Goal: Transaction & Acquisition: Download file/media

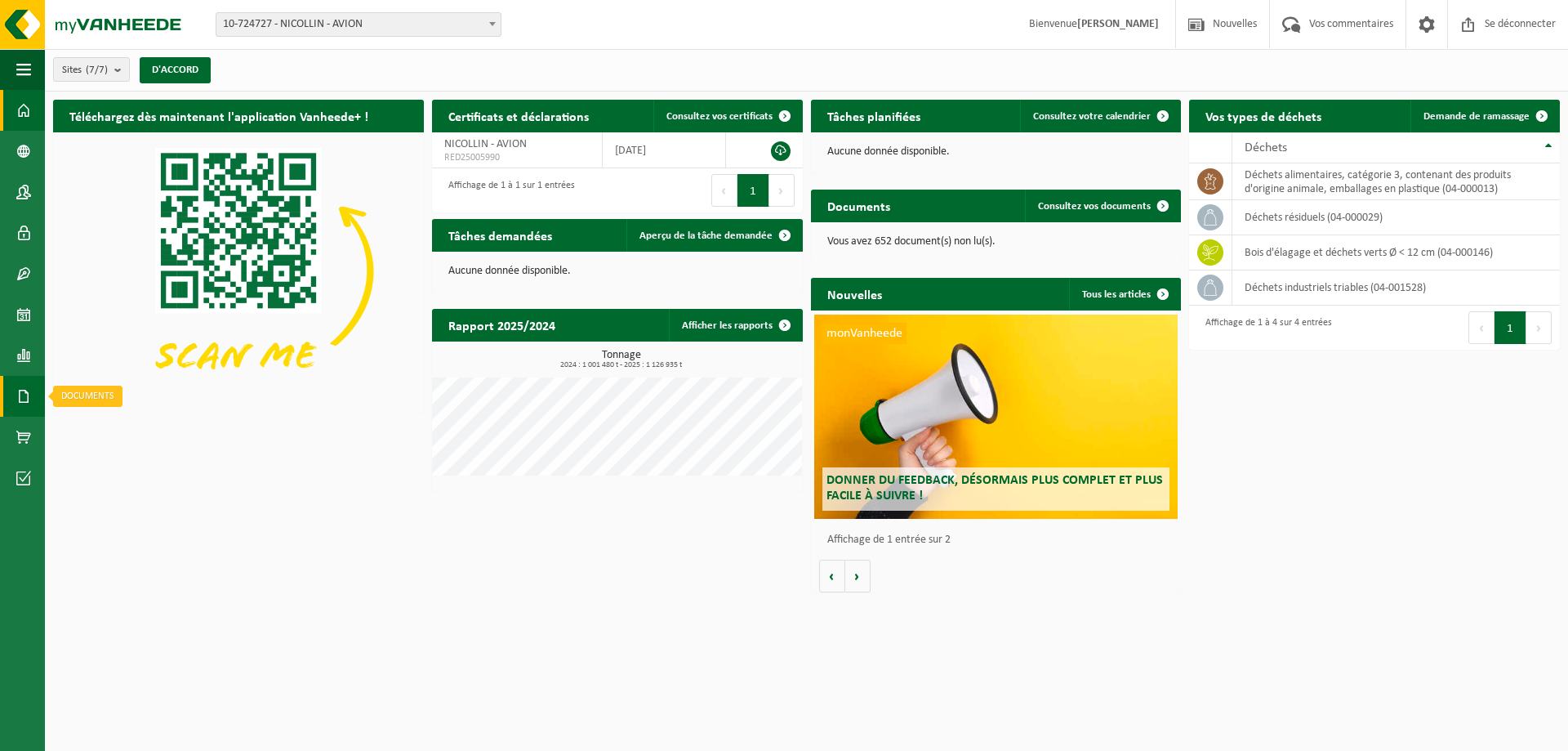
click at [28, 400] on span at bounding box center [24, 396] width 15 height 41
click at [118, 430] on font "Documents" at bounding box center [122, 432] width 54 height 10
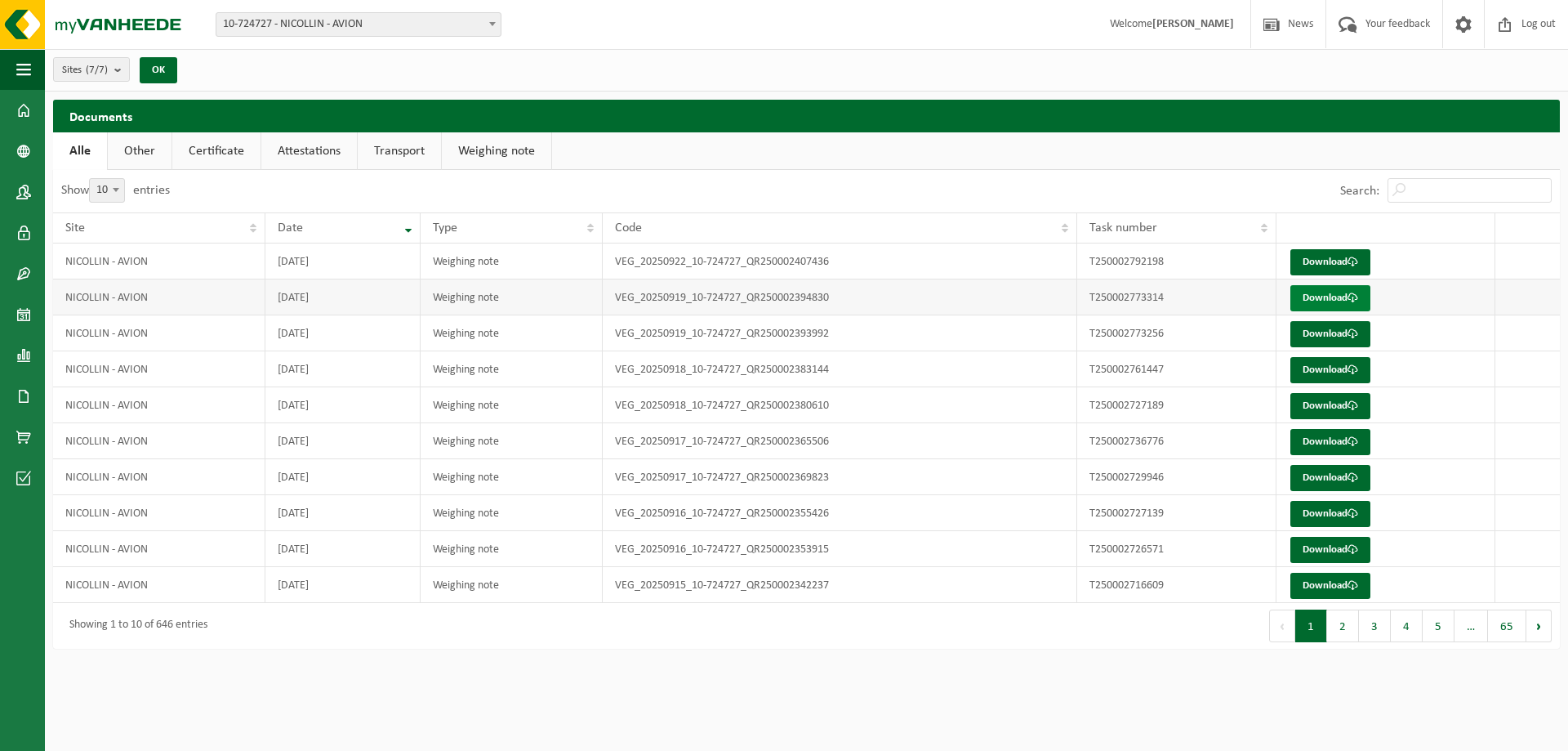
click at [1302, 293] on link "Download" at bounding box center [1330, 298] width 80 height 26
click at [1305, 336] on link "Download" at bounding box center [1330, 334] width 80 height 26
